Goal: Transaction & Acquisition: Subscribe to service/newsletter

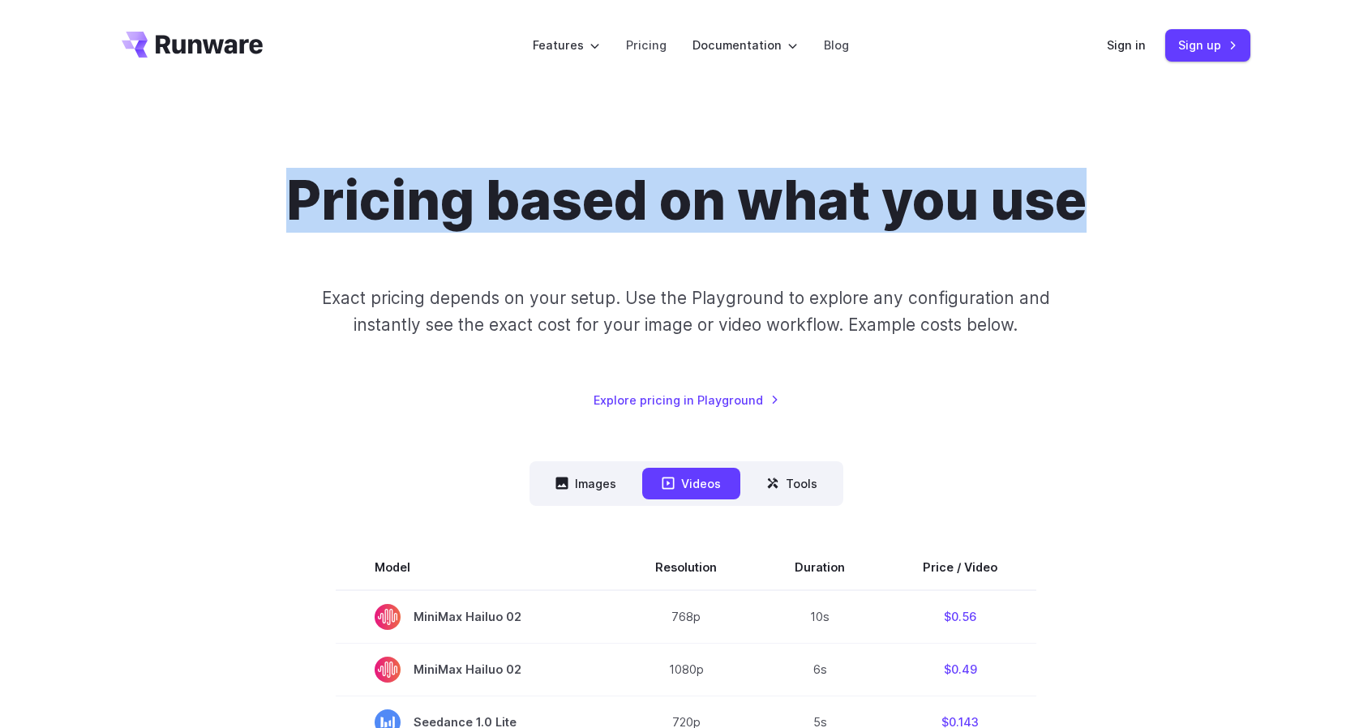
drag, startPoint x: 299, startPoint y: 204, endPoint x: 1079, endPoint y: 210, distance: 780.4
click at [1079, 210] on h1 "Pricing based on what you use" at bounding box center [686, 201] width 801 height 64
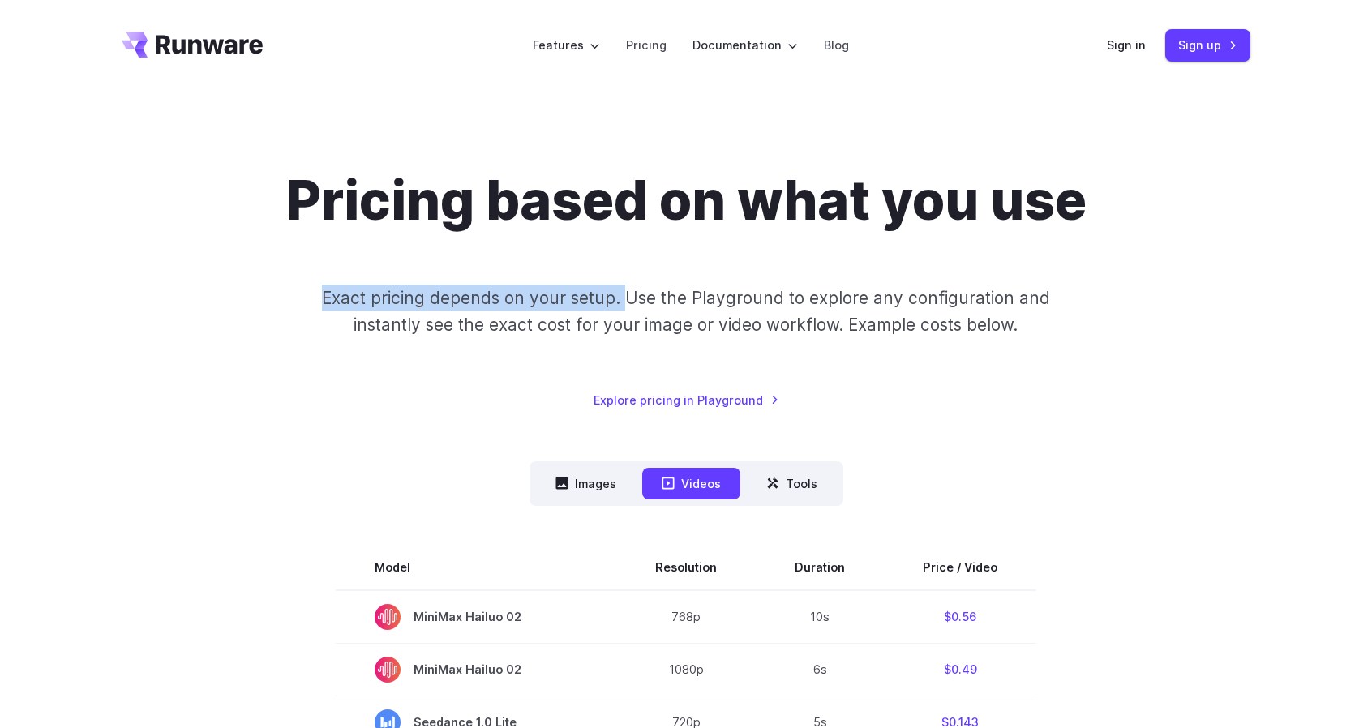
drag, startPoint x: 323, startPoint y: 300, endPoint x: 629, endPoint y: 301, distance: 305.8
click at [629, 301] on p "Exact pricing depends on your setup. Use the Playground to explore any configur…" at bounding box center [686, 312] width 790 height 54
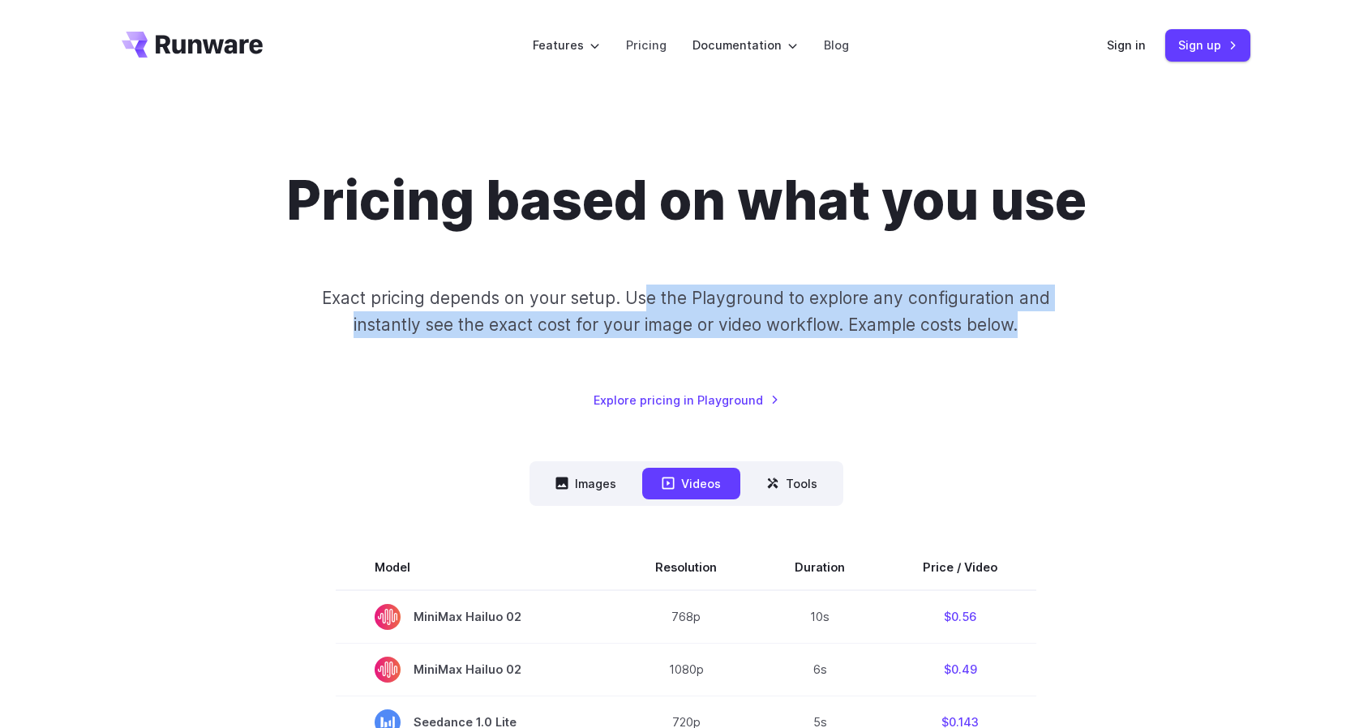
drag, startPoint x: 646, startPoint y: 299, endPoint x: 1059, endPoint y: 342, distance: 415.1
click at [1059, 342] on div "Pricing based on what you use Exact pricing depends on your setup. Use the Play…" at bounding box center [686, 289] width 1129 height 241
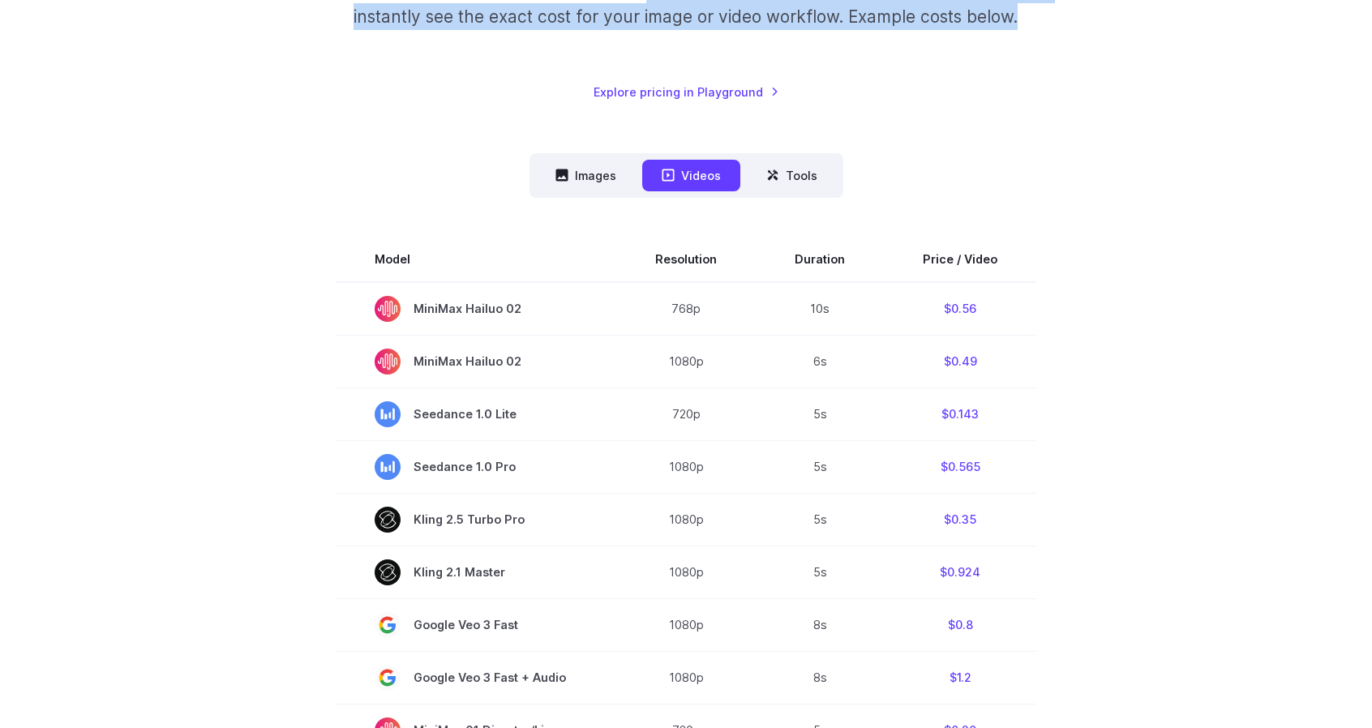
scroll to position [406, 0]
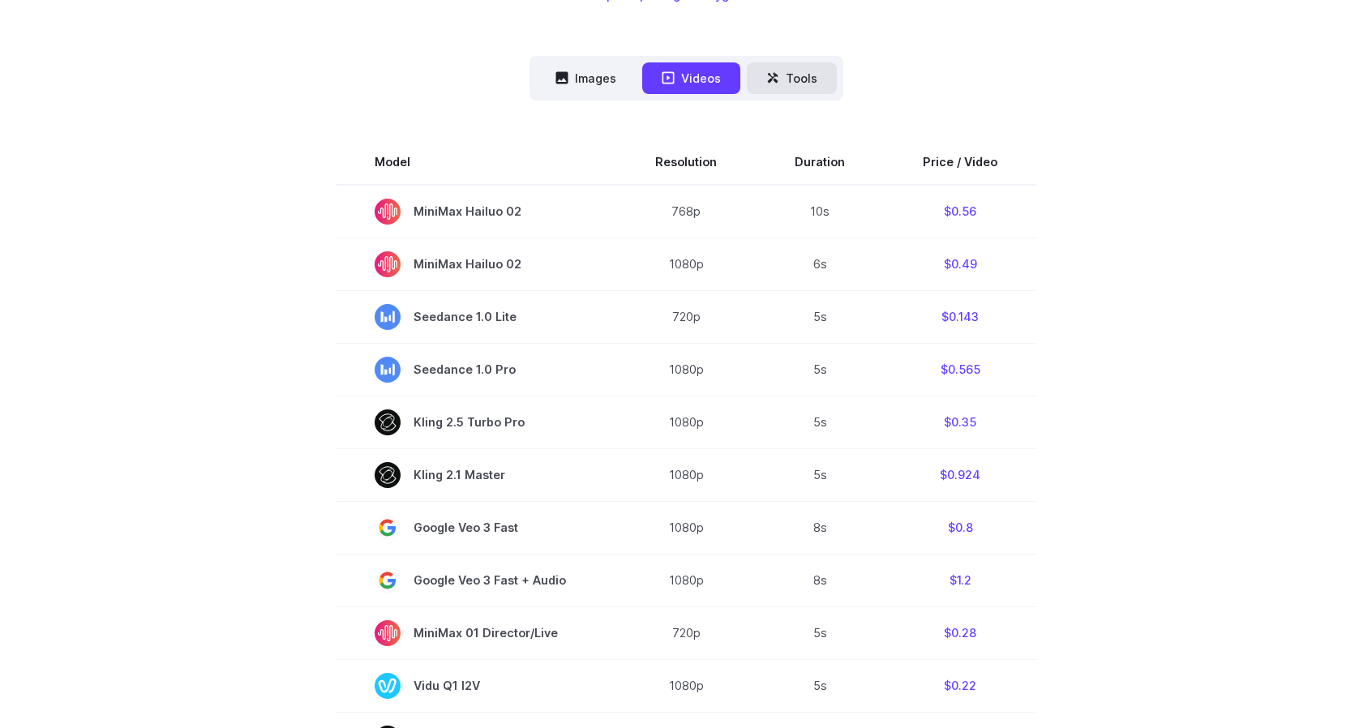
click at [814, 75] on button "Tools" at bounding box center [792, 78] width 90 height 32
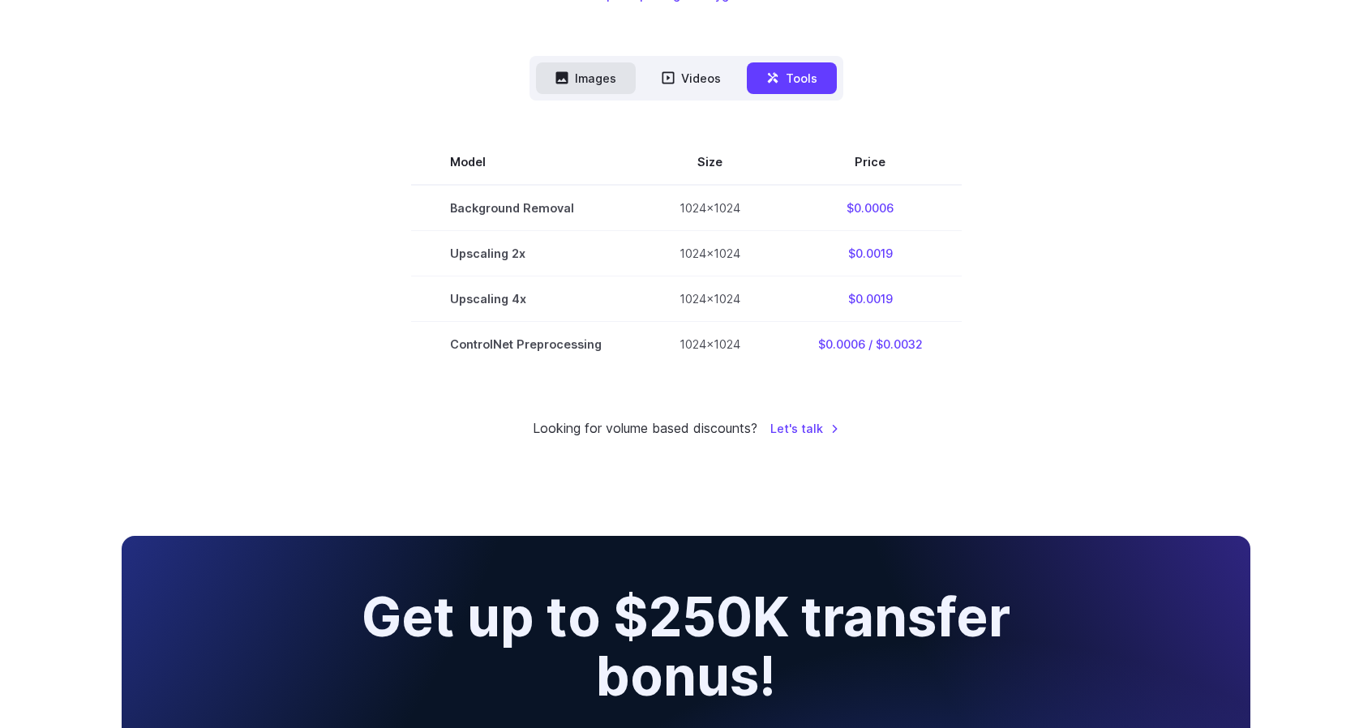
click at [586, 79] on button "Images" at bounding box center [586, 78] width 100 height 32
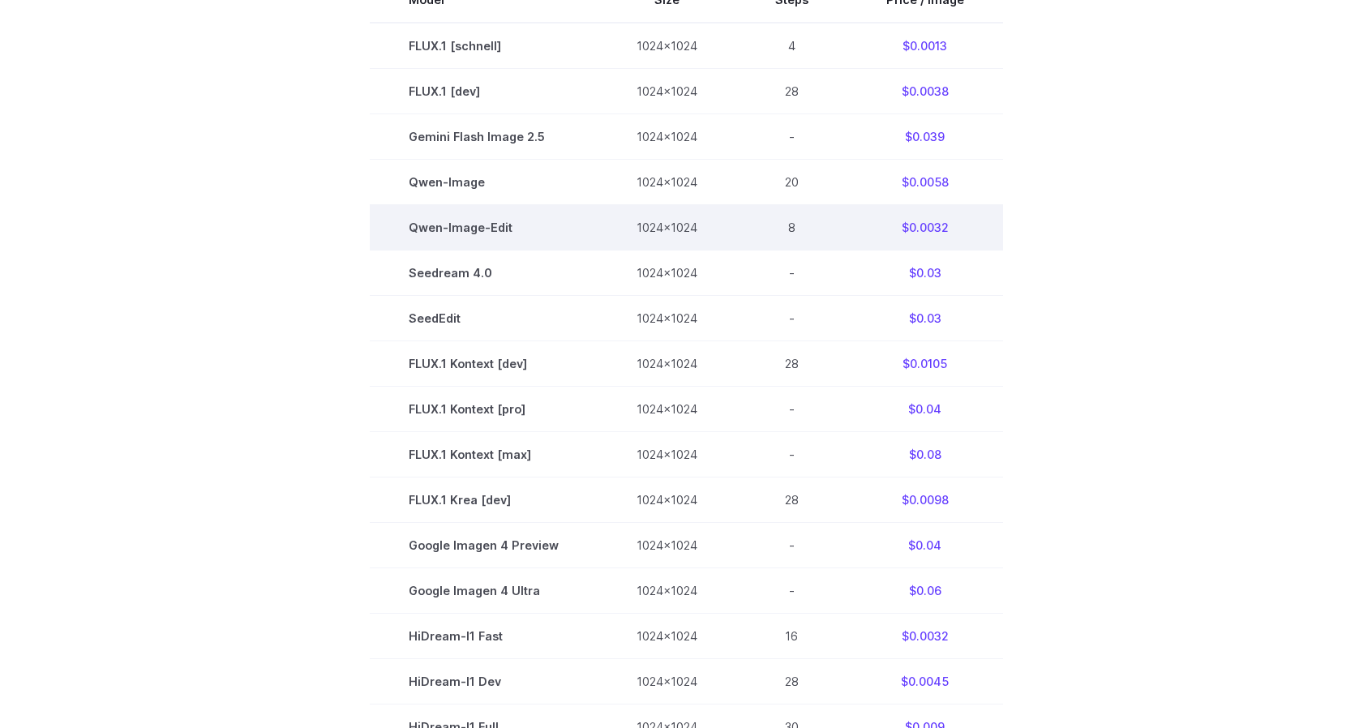
scroll to position [0, 0]
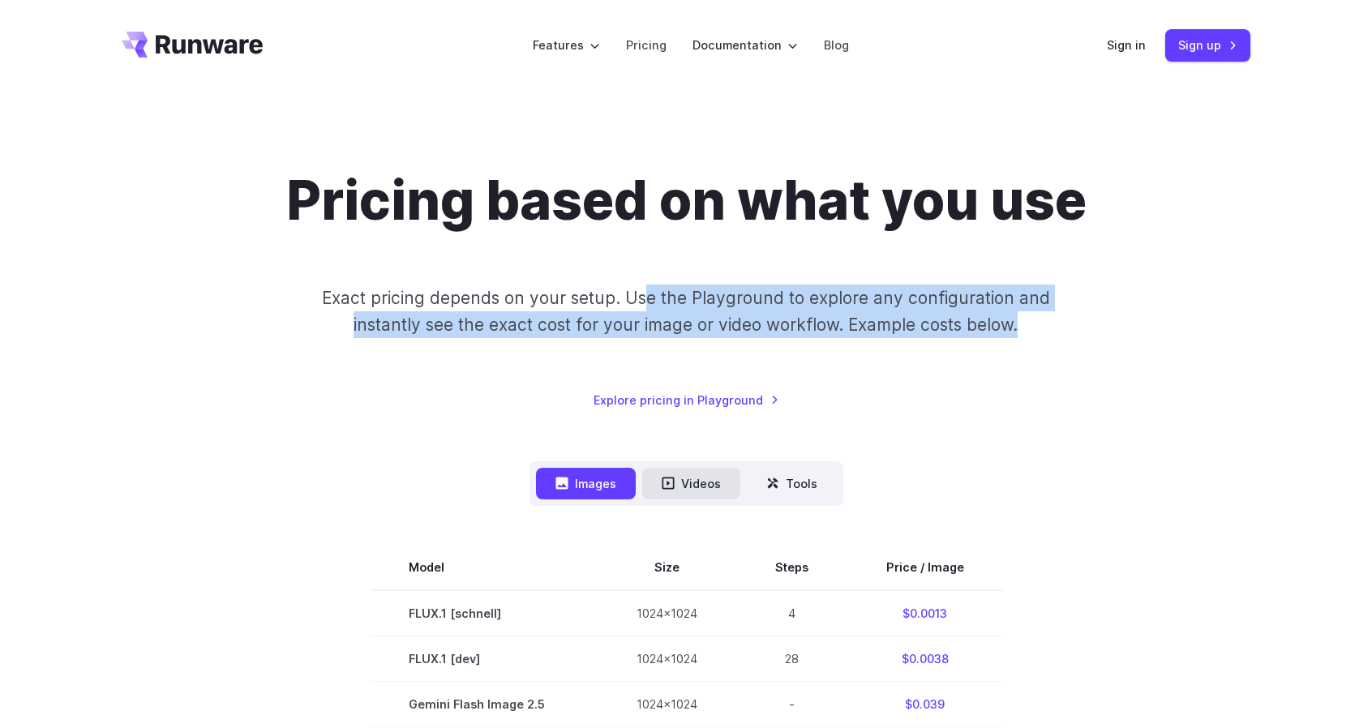
click at [668, 497] on button "Videos" at bounding box center [691, 484] width 98 height 32
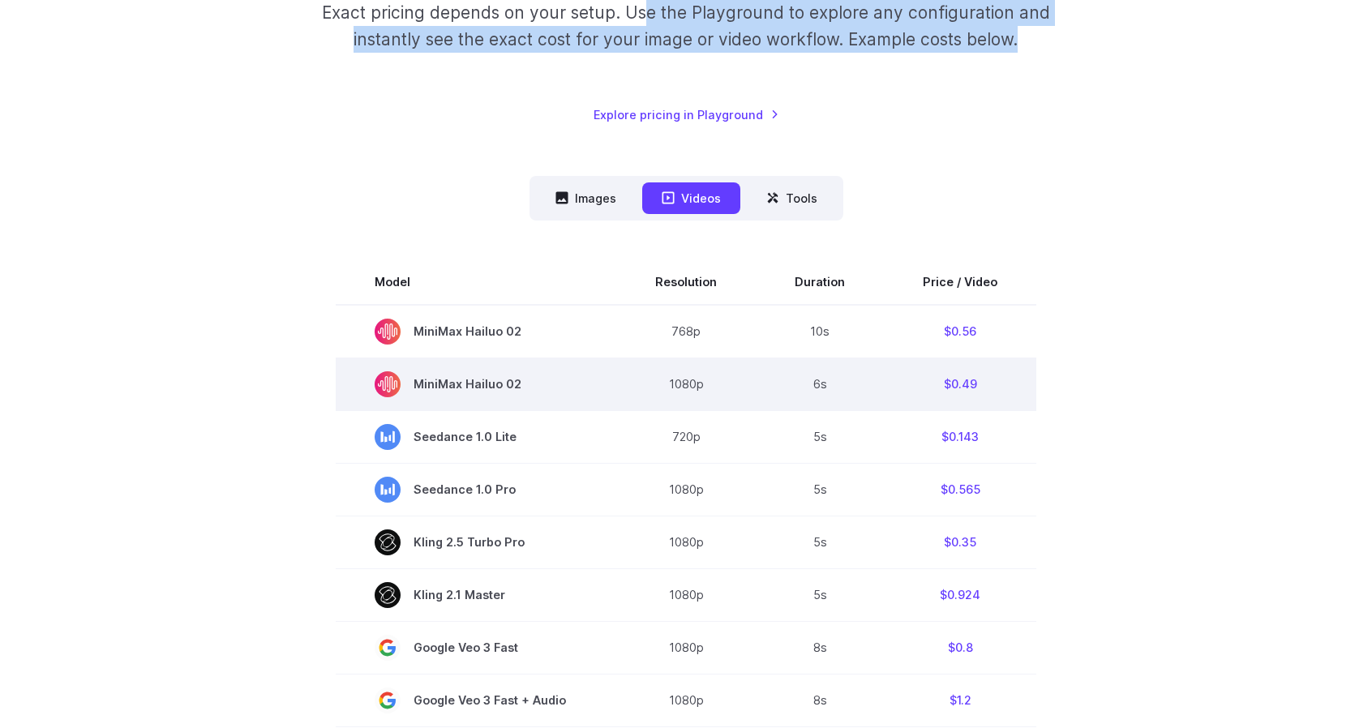
scroll to position [487, 0]
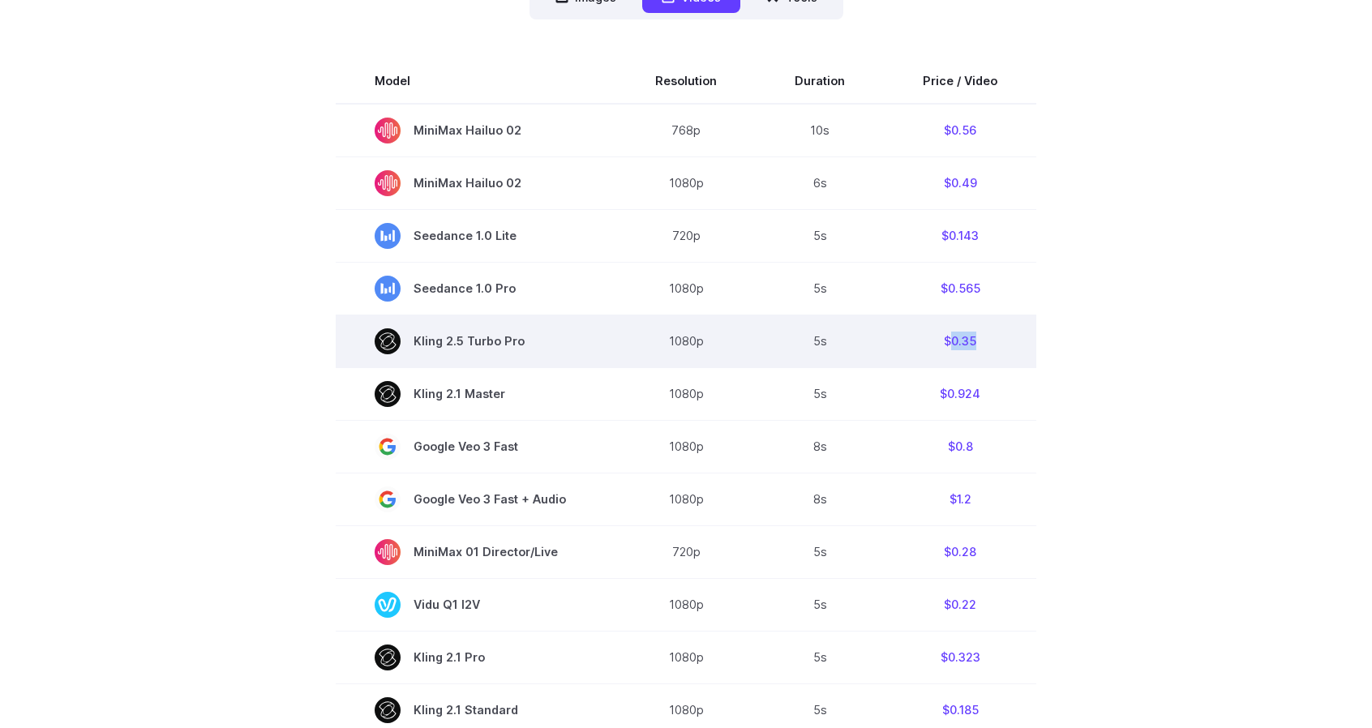
drag, startPoint x: 982, startPoint y: 345, endPoint x: 946, endPoint y: 345, distance: 35.7
click at [946, 345] on td "$0.35" at bounding box center [960, 341] width 152 height 53
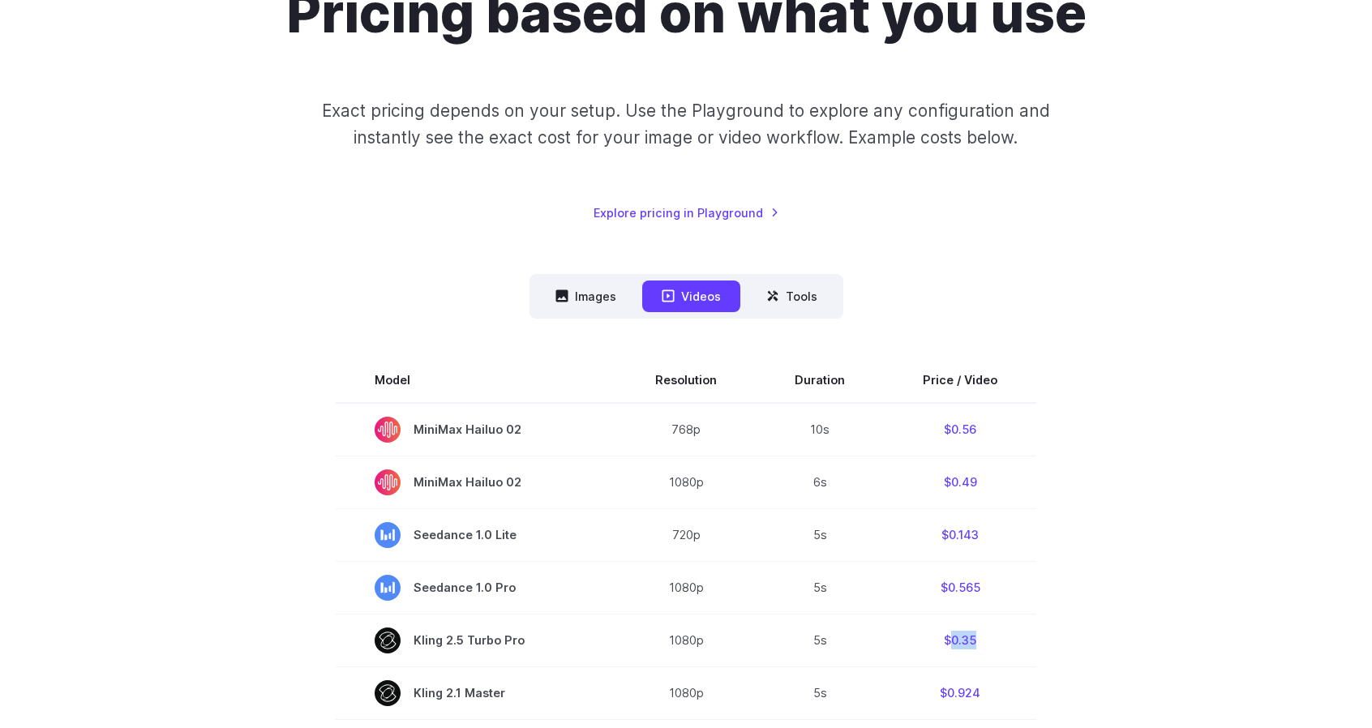
scroll to position [162, 0]
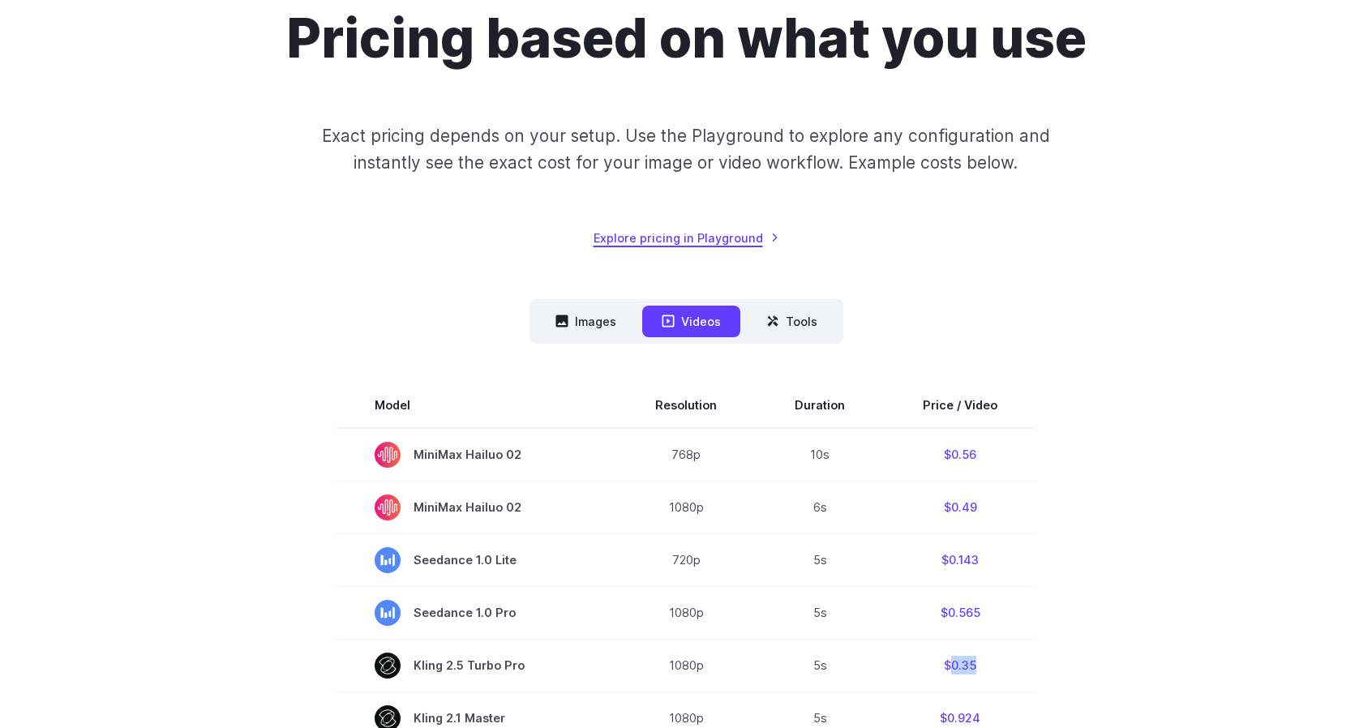
click at [638, 239] on link "Explore pricing in Playground" at bounding box center [687, 238] width 186 height 19
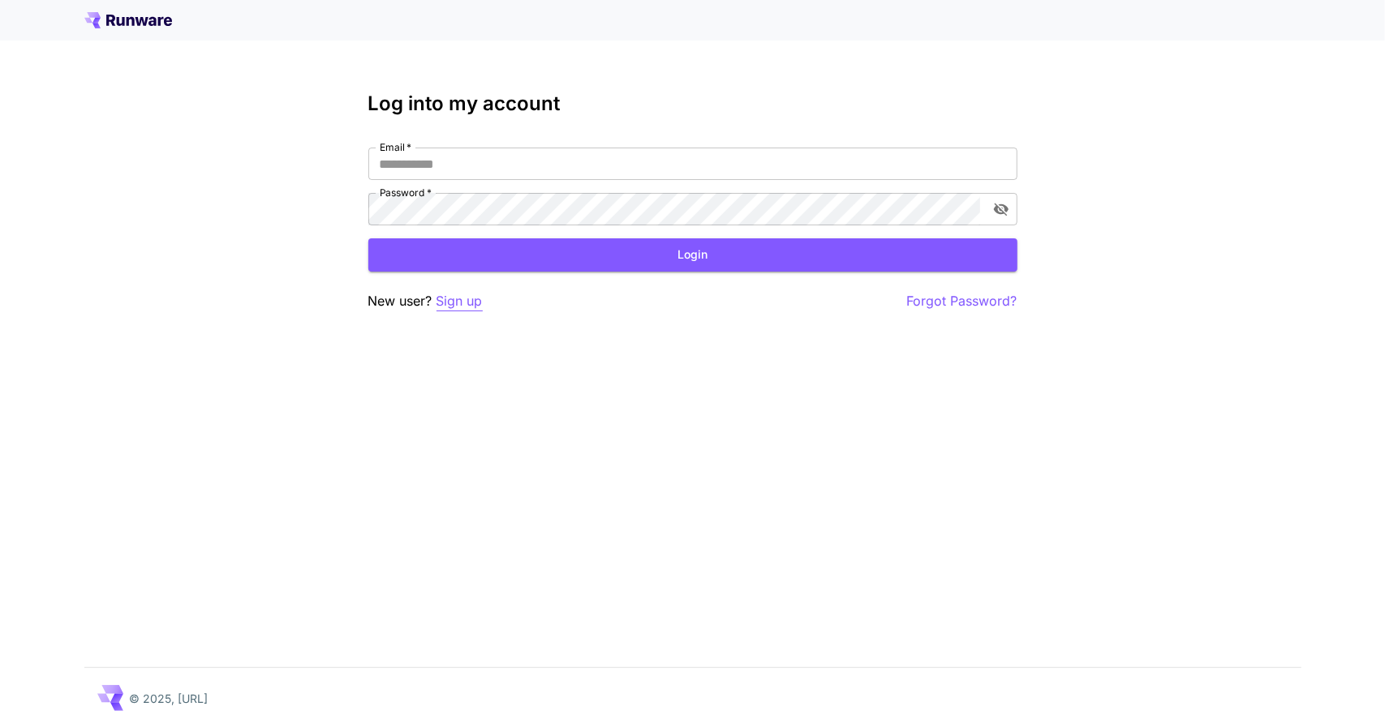
click at [453, 299] on p "Sign up" at bounding box center [459, 301] width 46 height 20
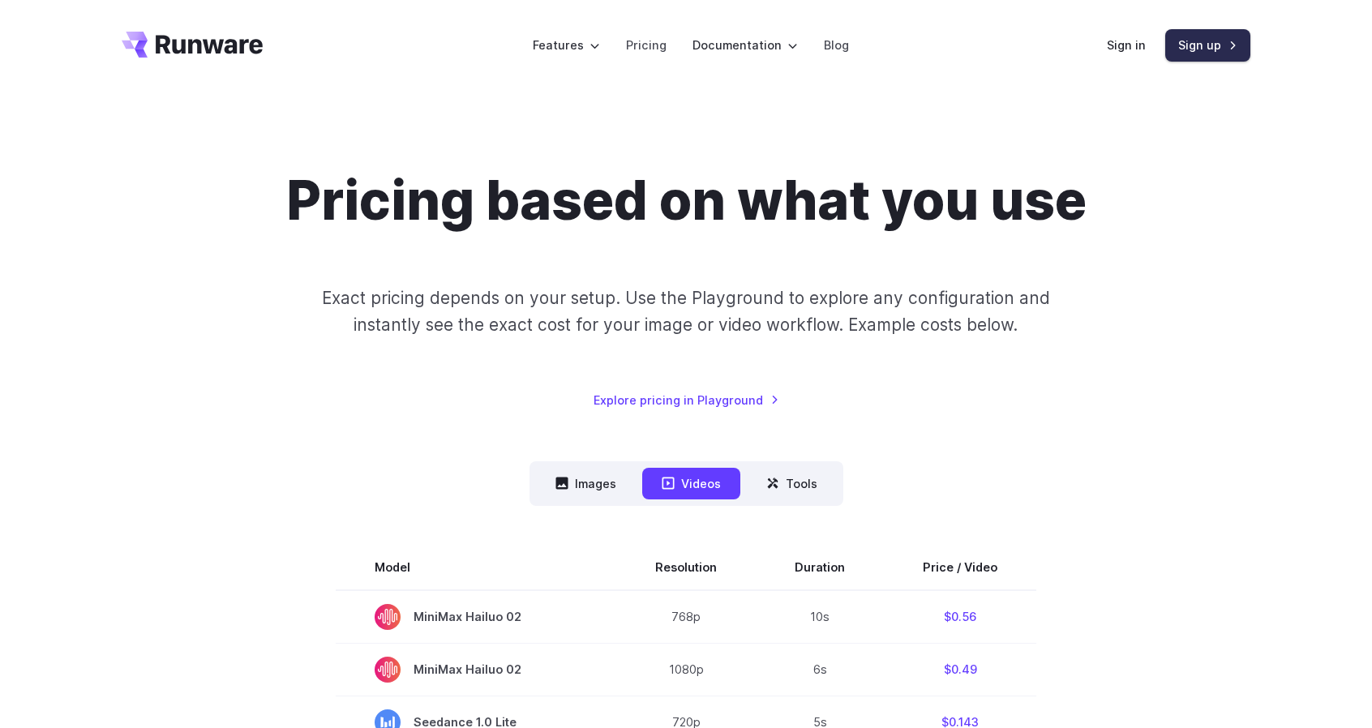
click at [1225, 52] on link "Sign up" at bounding box center [1208, 45] width 85 height 32
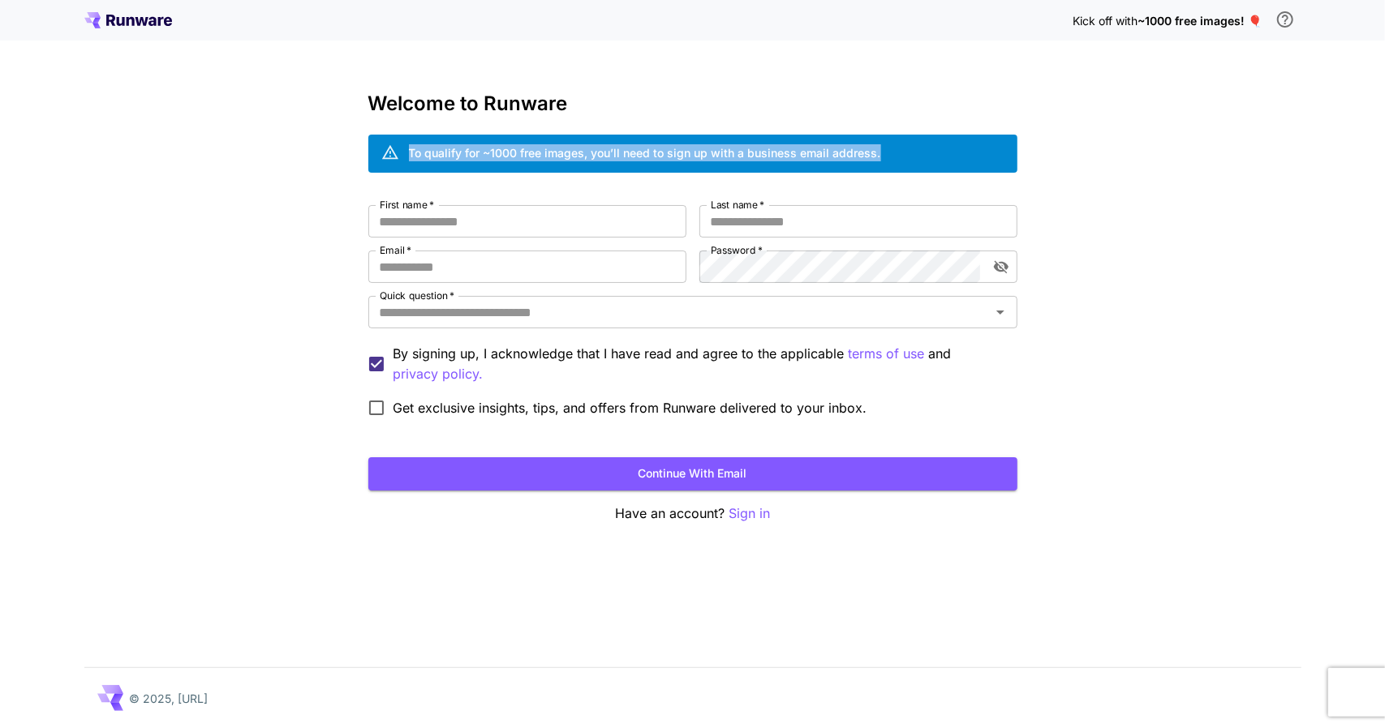
drag, startPoint x: 406, startPoint y: 151, endPoint x: 874, endPoint y: 156, distance: 468.9
click at [874, 156] on div "To qualify for ~1000 free images, you’ll need to sign up with a business email …" at bounding box center [692, 154] width 649 height 38
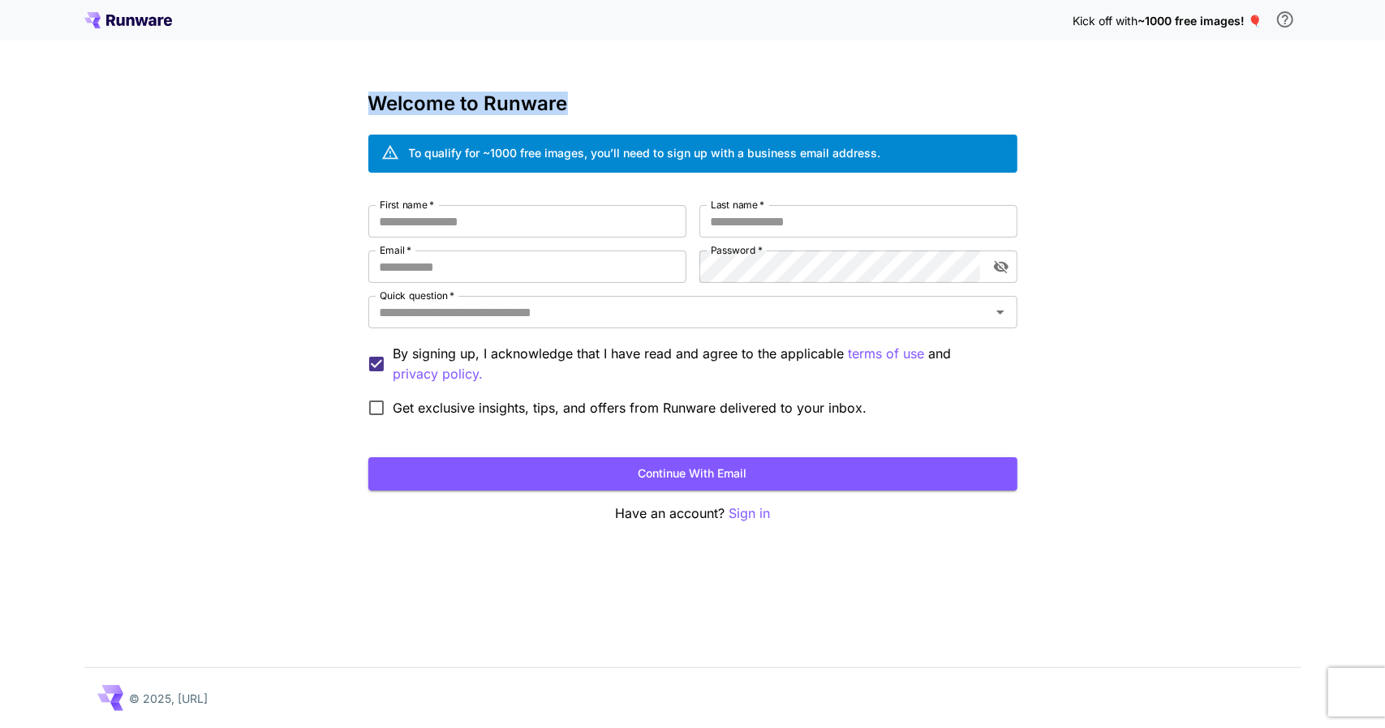
drag, startPoint x: 380, startPoint y: 93, endPoint x: 595, endPoint y: 100, distance: 215.9
click at [595, 100] on h3 "Welcome to Runware" at bounding box center [692, 103] width 649 height 23
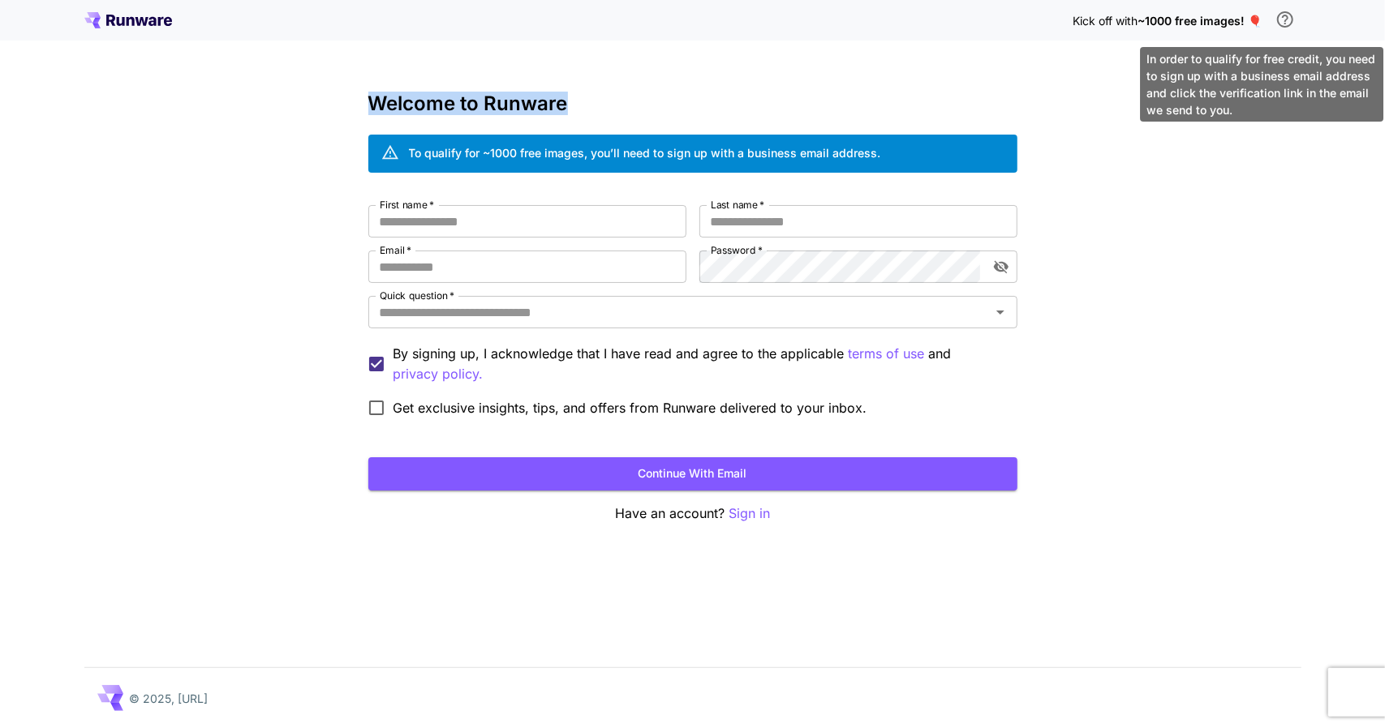
click at [1280, 20] on icon "\a In order to qualify for free credit, you need to sign up with a business ema…" at bounding box center [1284, 19] width 19 height 19
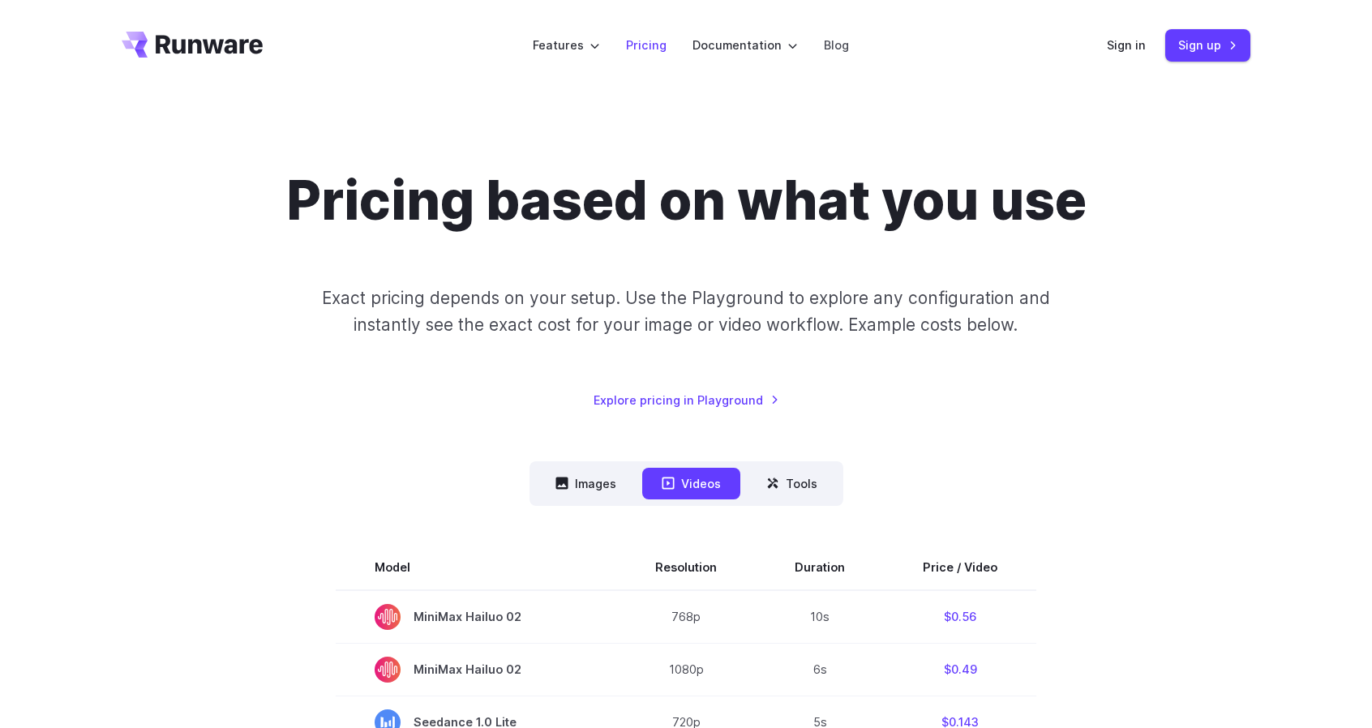
click at [641, 45] on link "Pricing" at bounding box center [646, 45] width 41 height 19
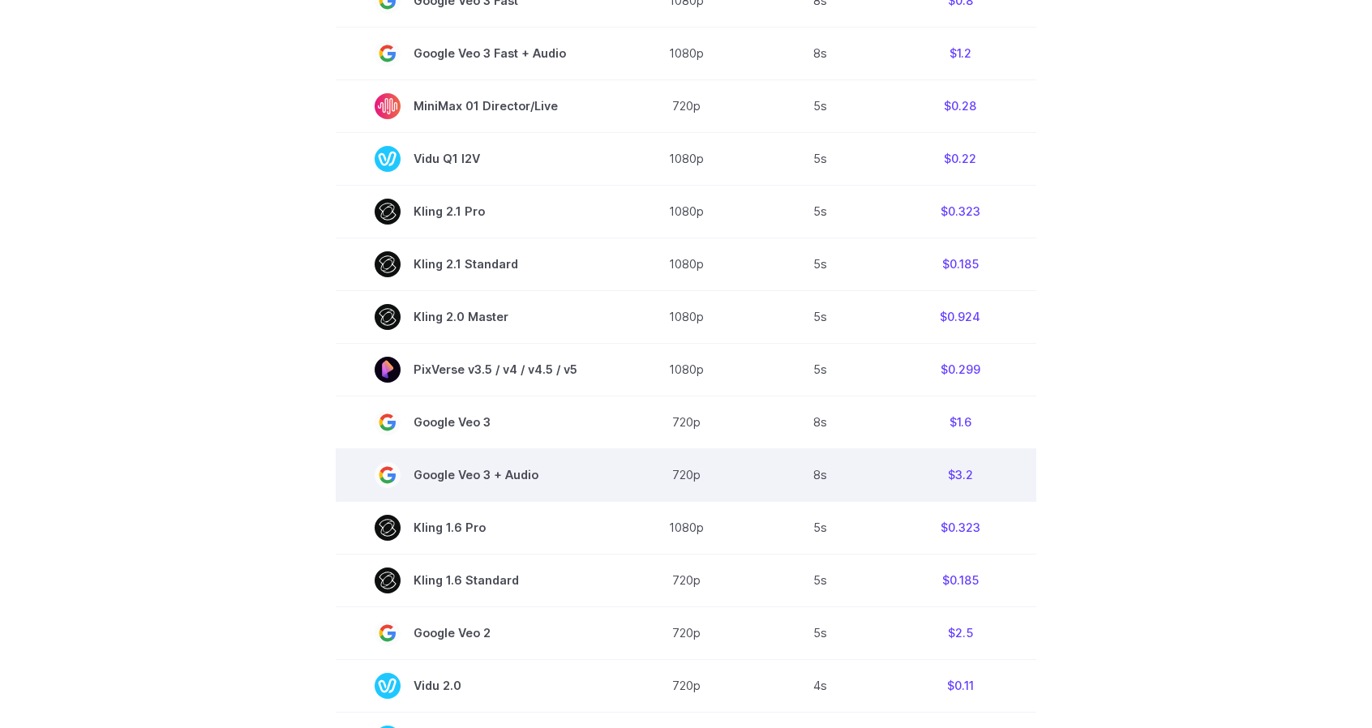
scroll to position [811, 0]
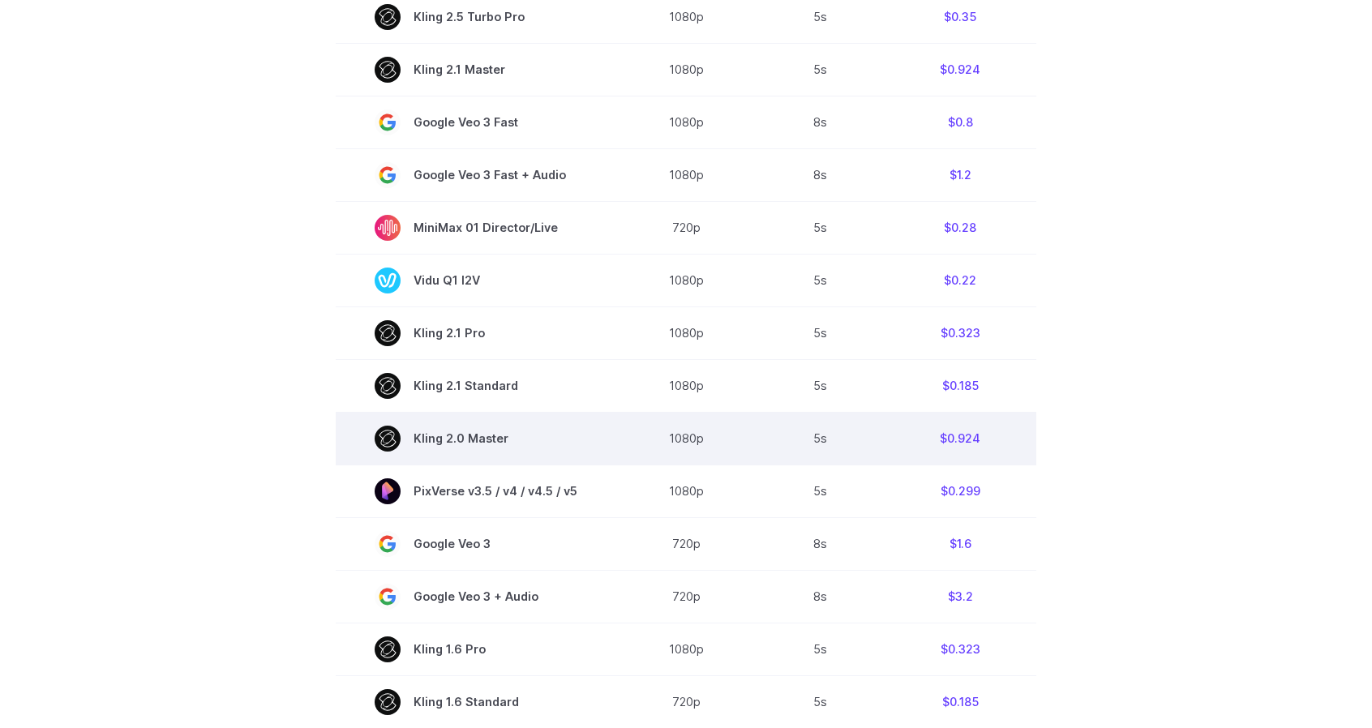
click at [443, 427] on td "Kling 2.0 Master" at bounding box center [476, 438] width 281 height 53
click at [449, 445] on span "Kling 2.0 Master" at bounding box center [476, 439] width 203 height 26
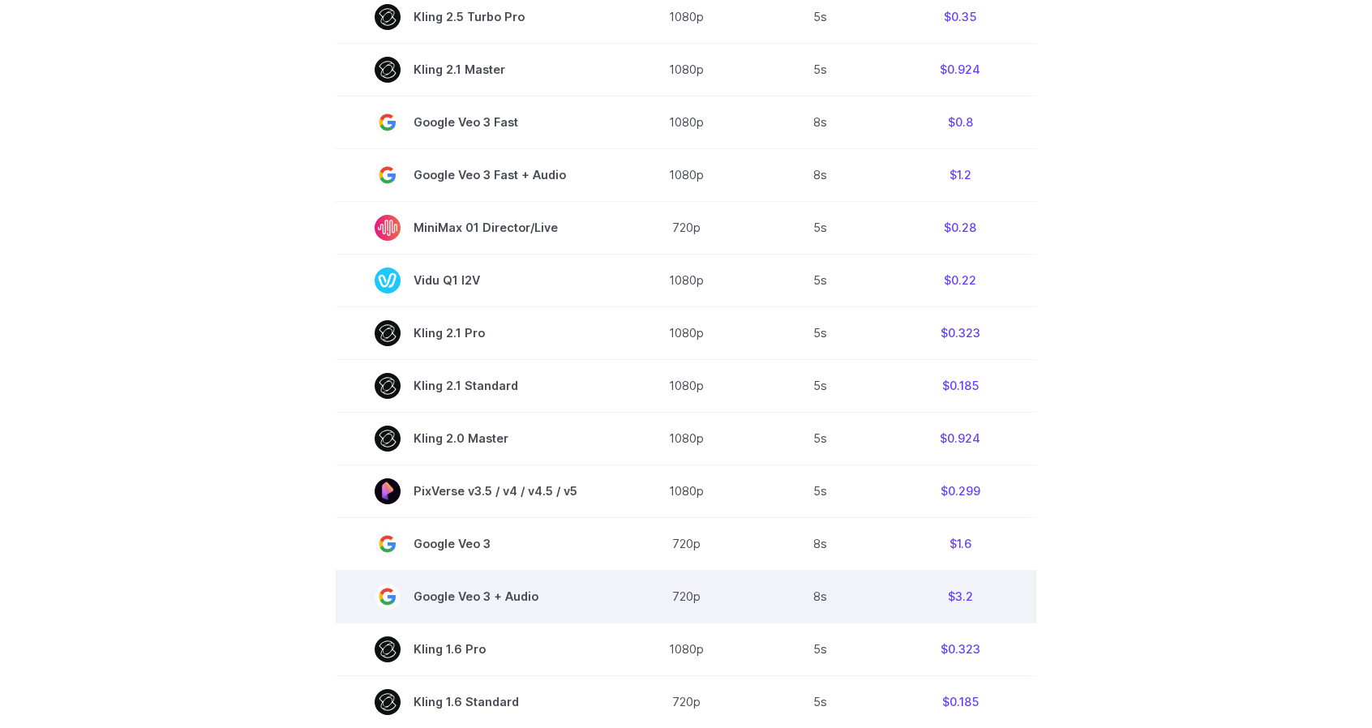
click at [767, 604] on td "8s" at bounding box center [820, 596] width 128 height 53
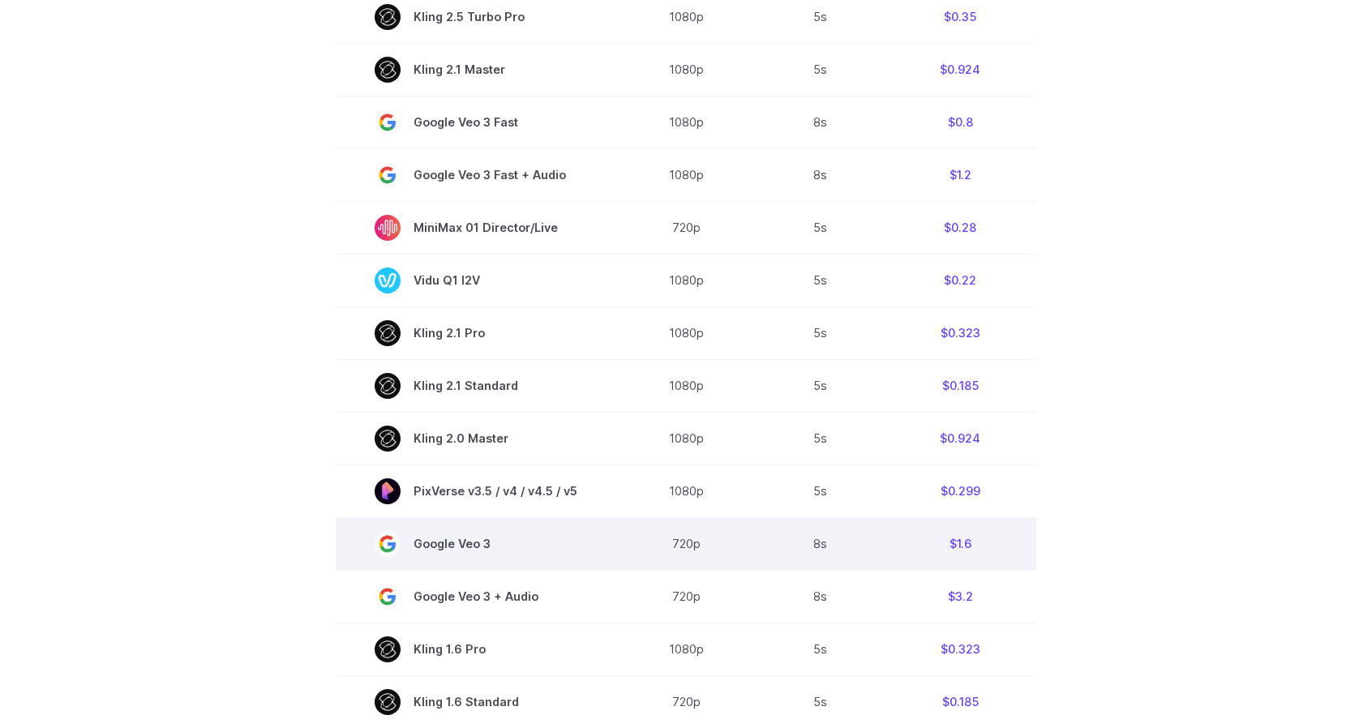
click at [552, 547] on span "Google Veo 3" at bounding box center [476, 544] width 203 height 26
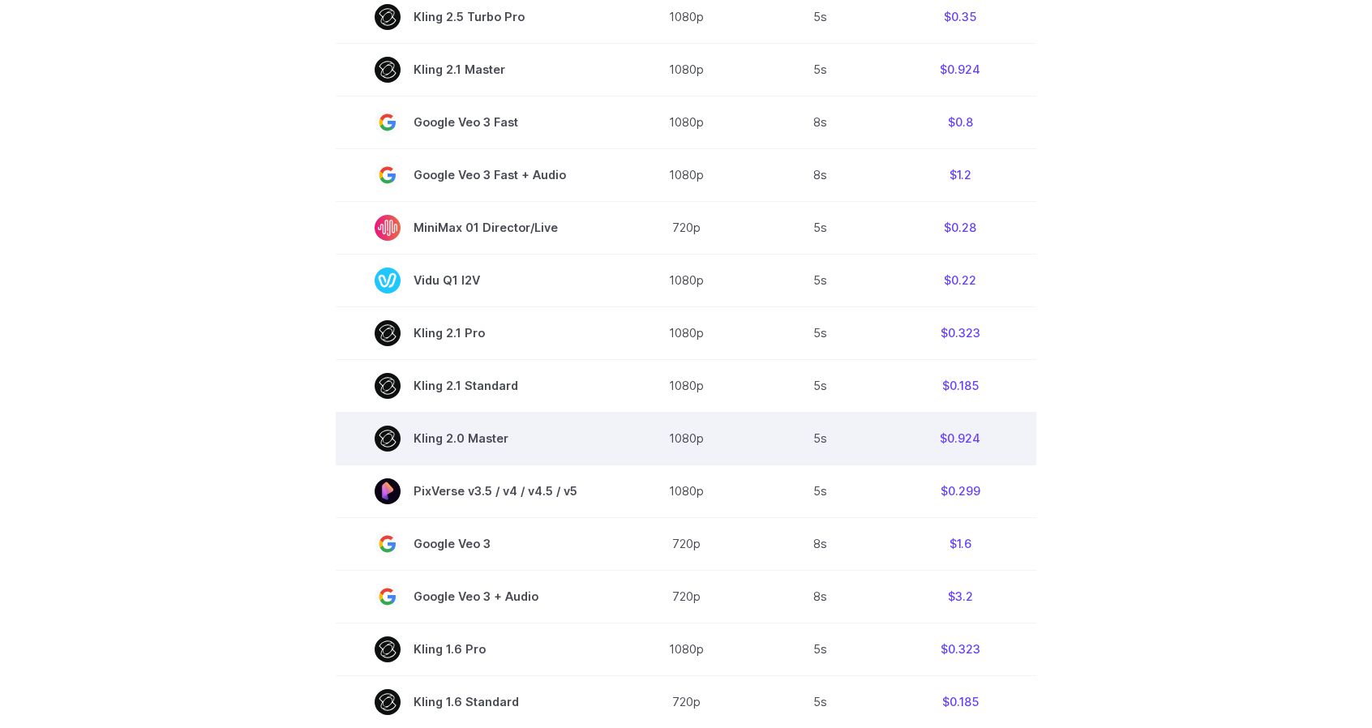
click at [483, 449] on span "Kling 2.0 Master" at bounding box center [476, 439] width 203 height 26
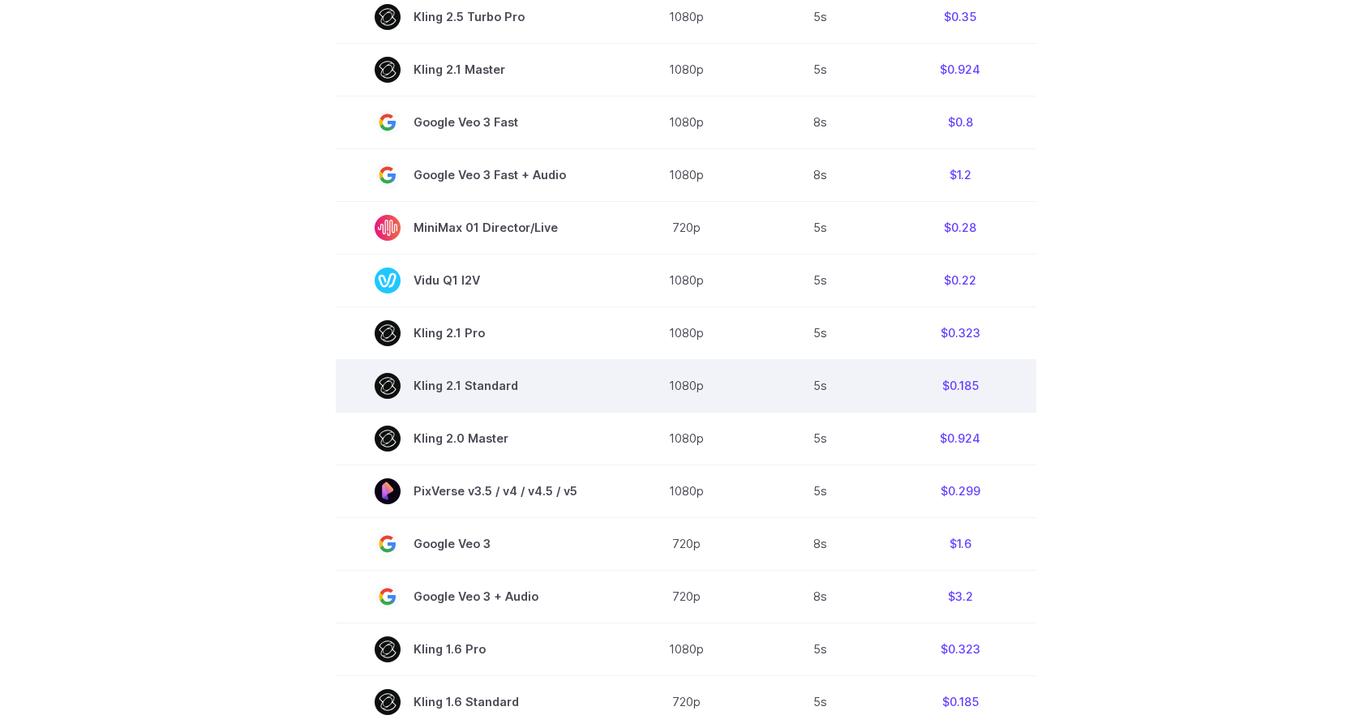
click at [453, 389] on span "Kling 2.1 Standard" at bounding box center [476, 386] width 203 height 26
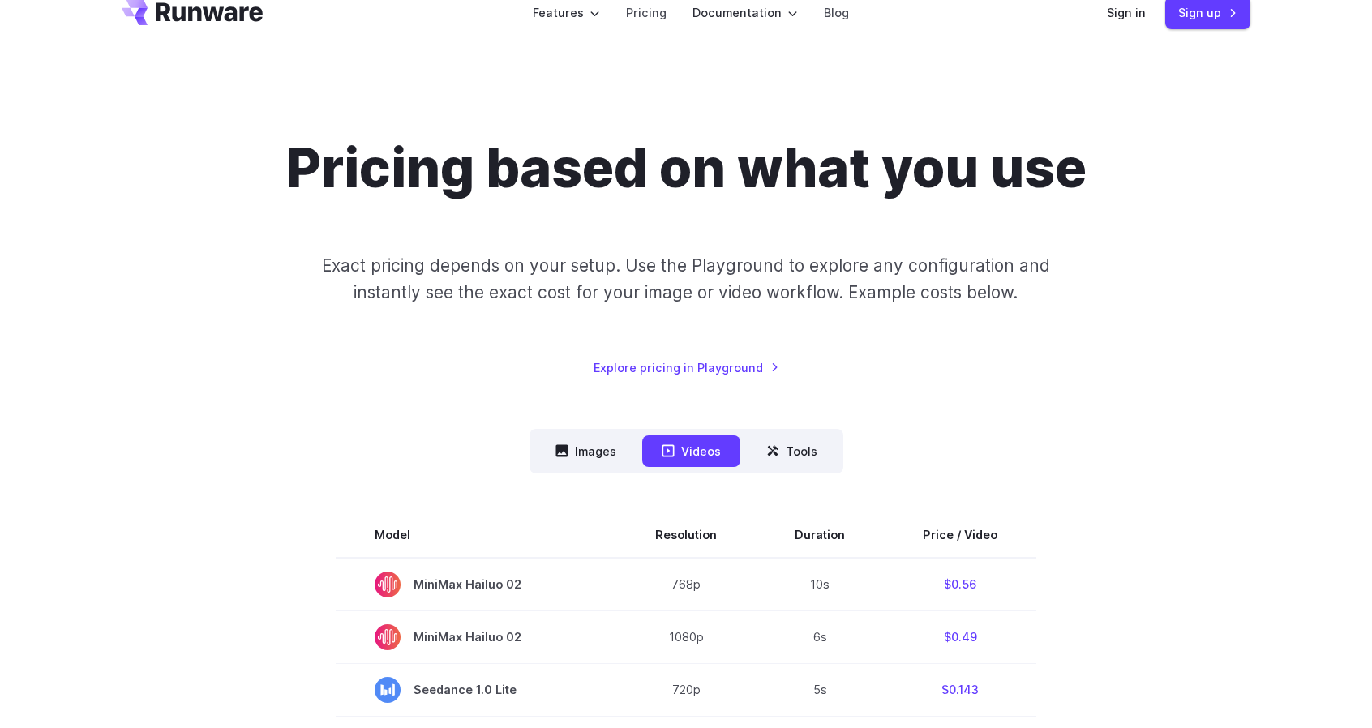
scroll to position [0, 0]
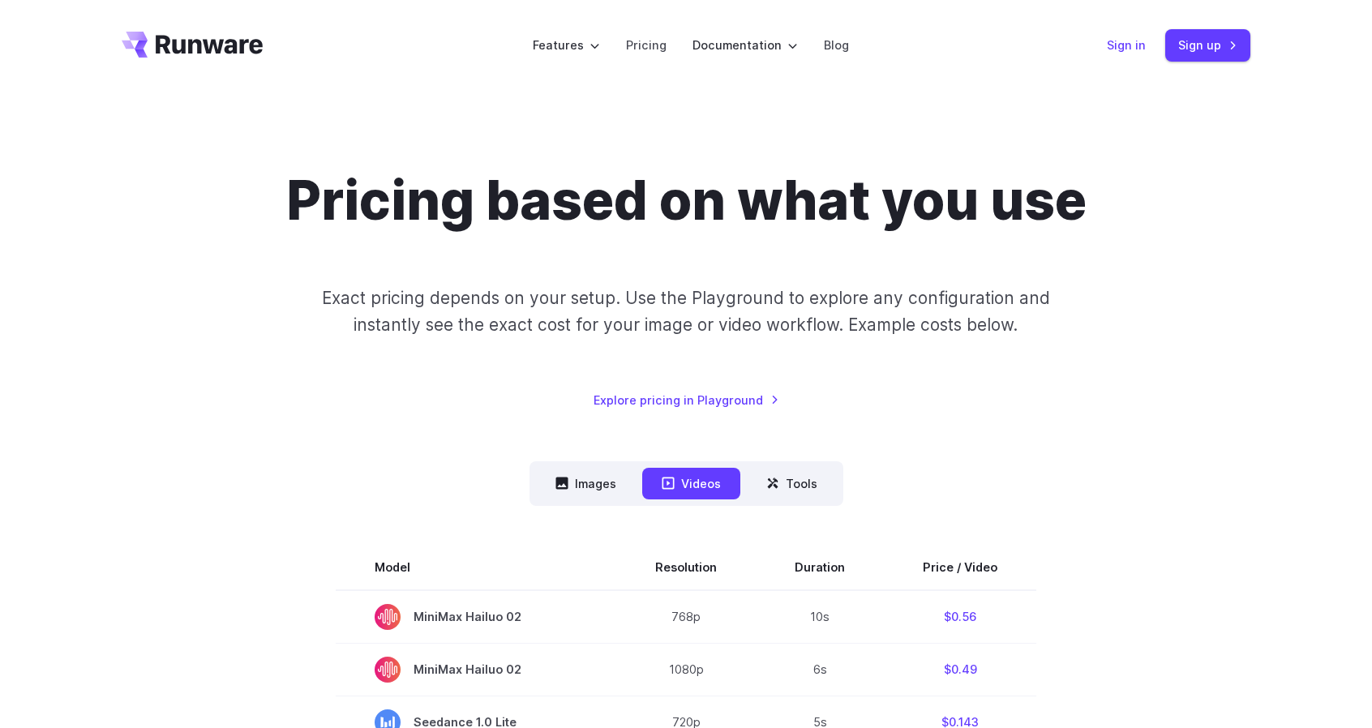
click at [1128, 49] on link "Sign in" at bounding box center [1126, 45] width 39 height 19
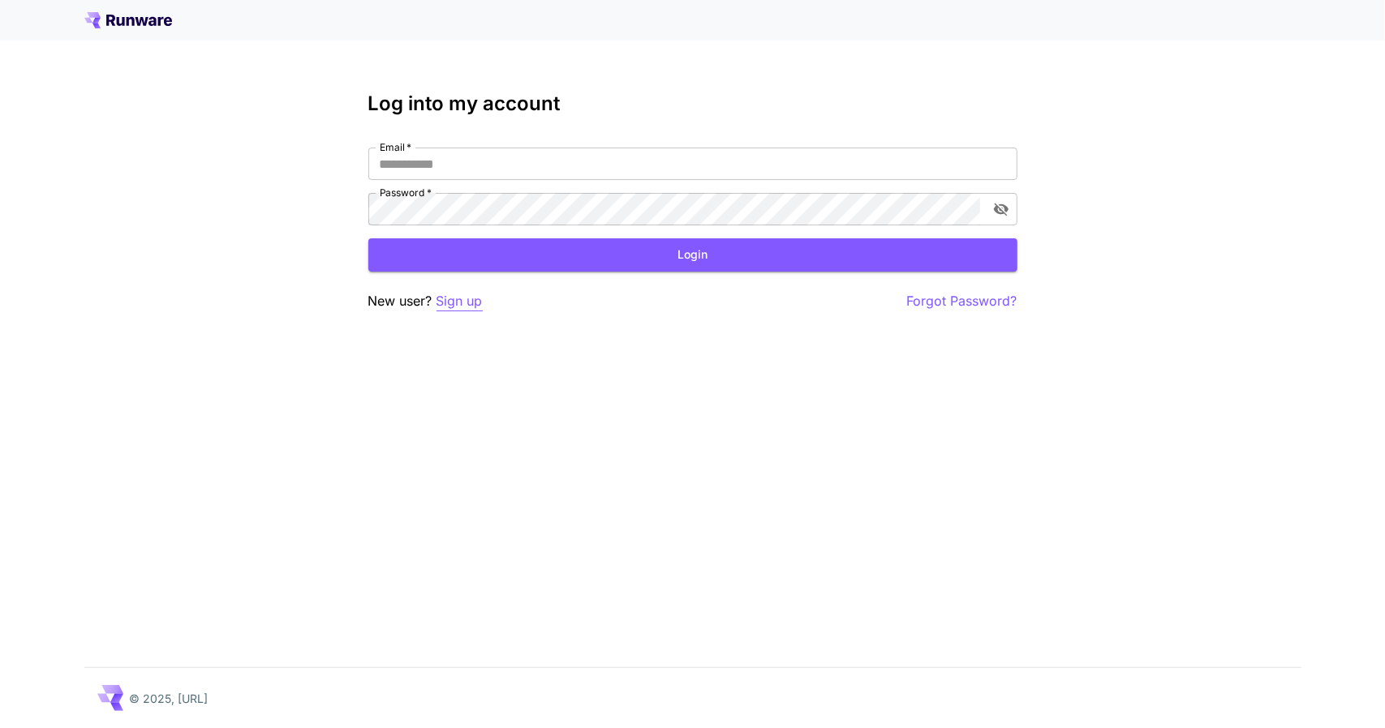
click at [461, 299] on p "Sign up" at bounding box center [459, 301] width 46 height 20
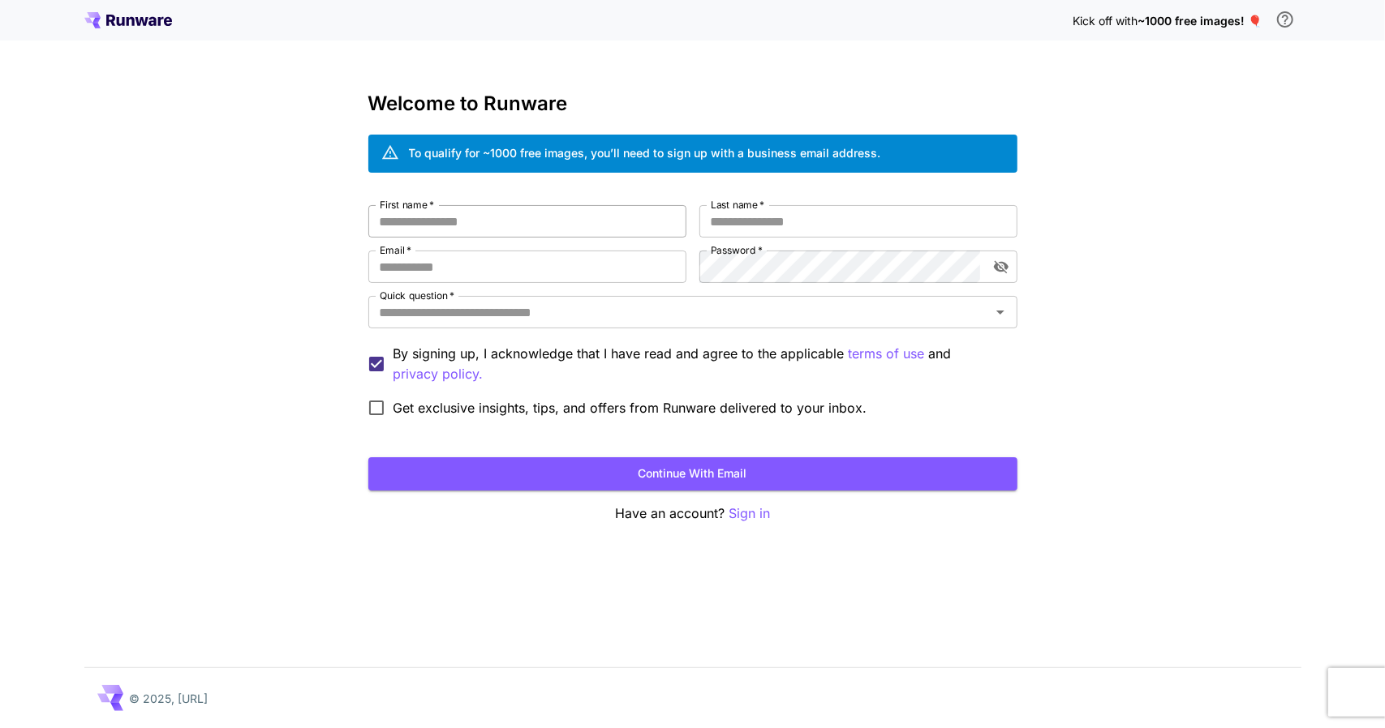
click at [443, 215] on input "First name   *" at bounding box center [527, 221] width 318 height 32
type input "*****"
